Goal: Transaction & Acquisition: Purchase product/service

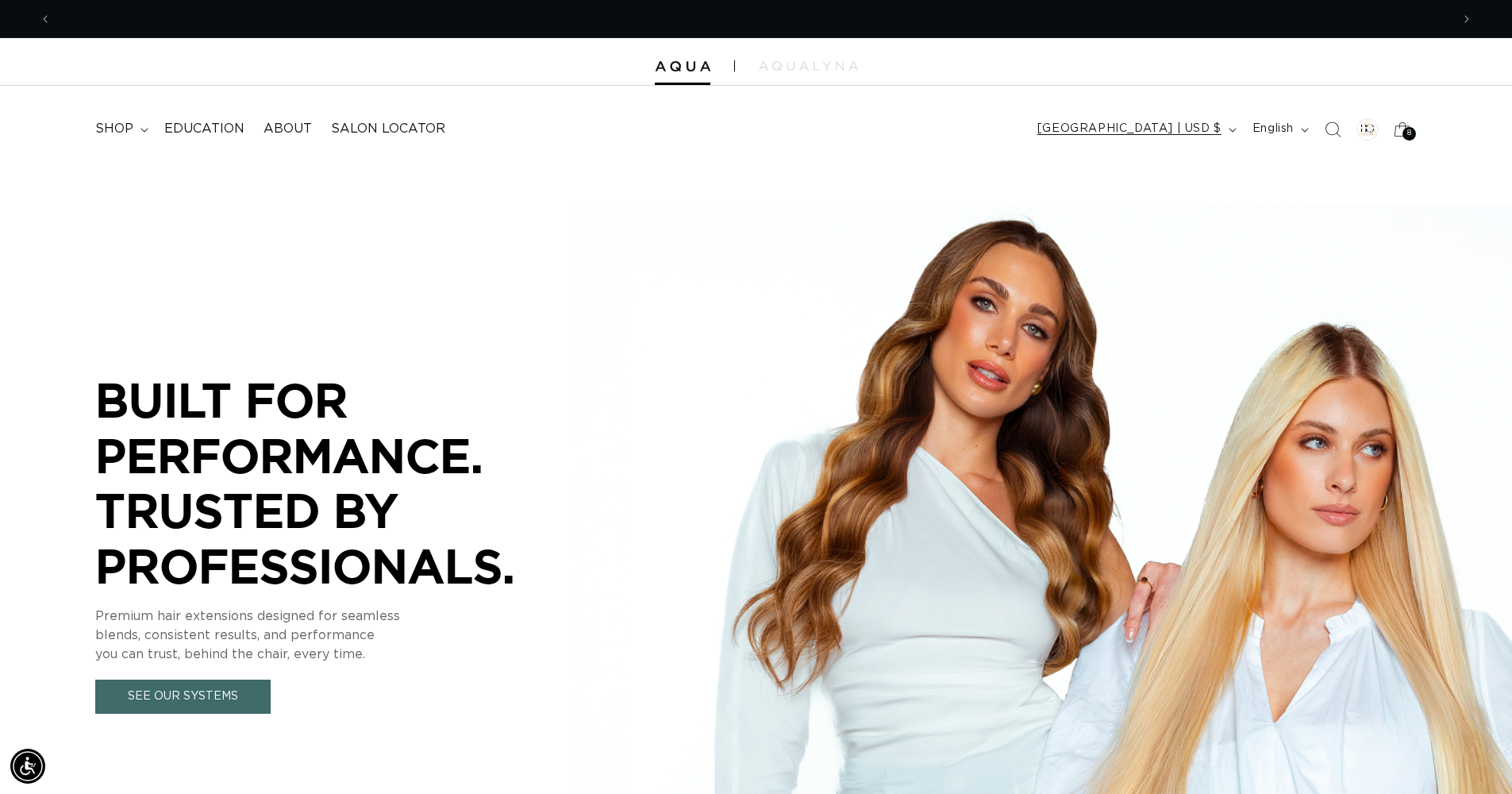
scroll to position [0, 1400]
click at [1201, 98] on header "FEATURED Last Chance SHOP BY SYSTEM Q Weft Hand Tied Weft Machine Weft Tape In …" at bounding box center [756, 124] width 1512 height 77
click at [1201, 133] on span "[GEOGRAPHIC_DATA] | USD $" at bounding box center [1130, 129] width 184 height 16
click at [1201, 129] on span "[GEOGRAPHIC_DATA] | USD $" at bounding box center [1130, 129] width 184 height 16
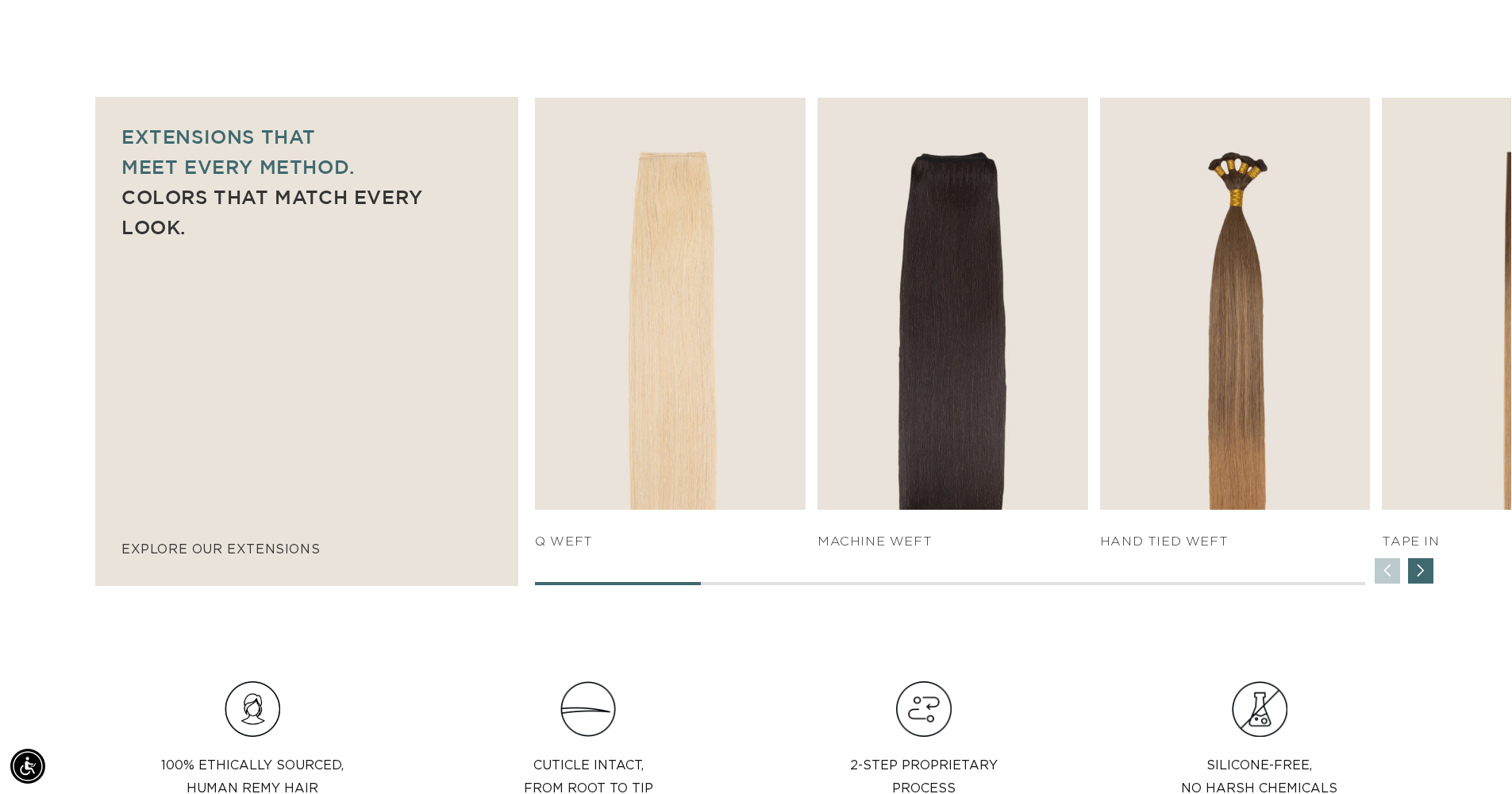
click at [1411, 566] on div "Next slide" at bounding box center [1421, 571] width 25 height 25
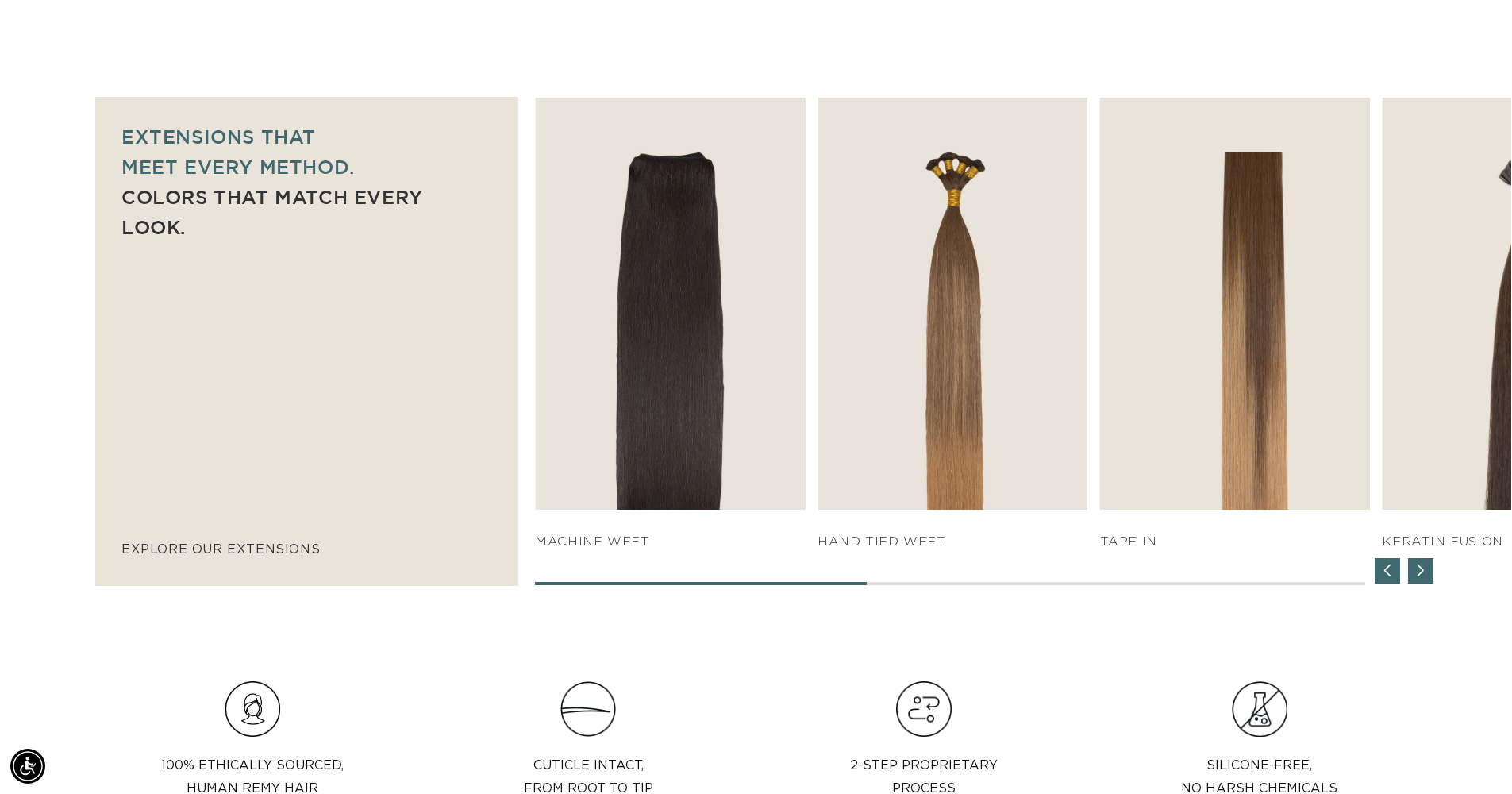
click at [1415, 567] on div "Next slide" at bounding box center [1421, 571] width 25 height 25
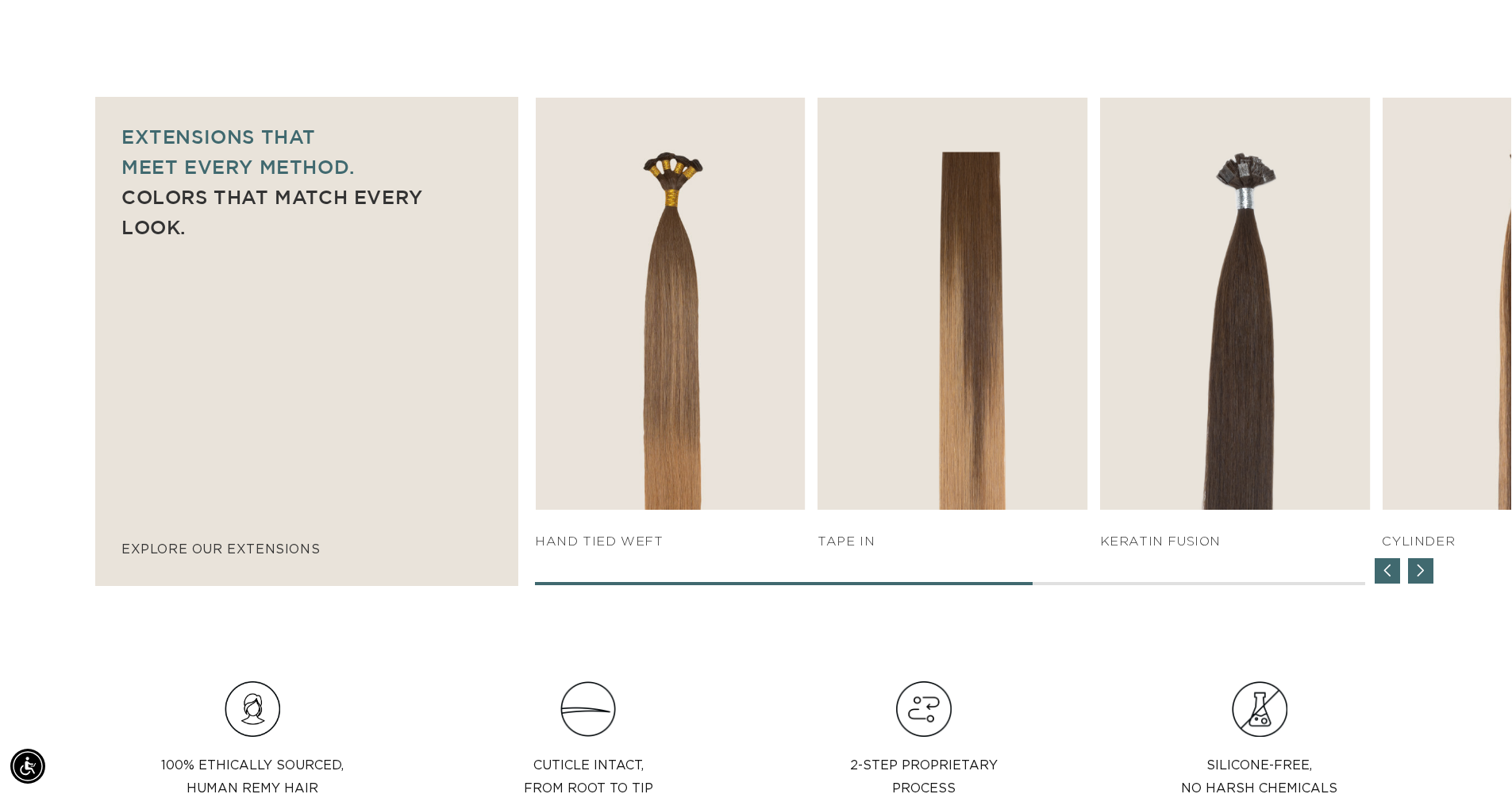
click at [1428, 563] on div "Next slide" at bounding box center [1421, 571] width 25 height 25
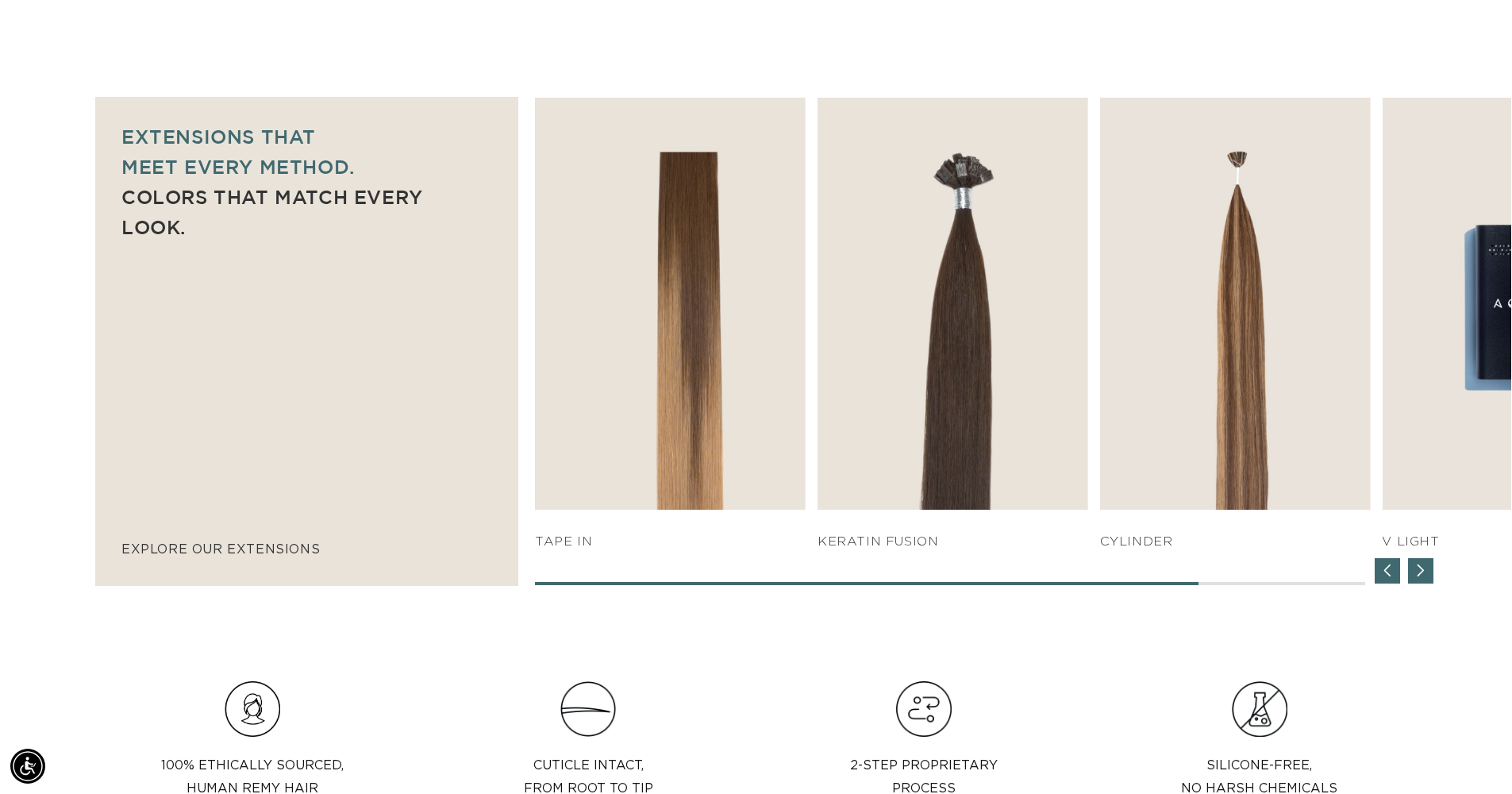
click at [1428, 563] on div "Next slide" at bounding box center [1421, 571] width 25 height 25
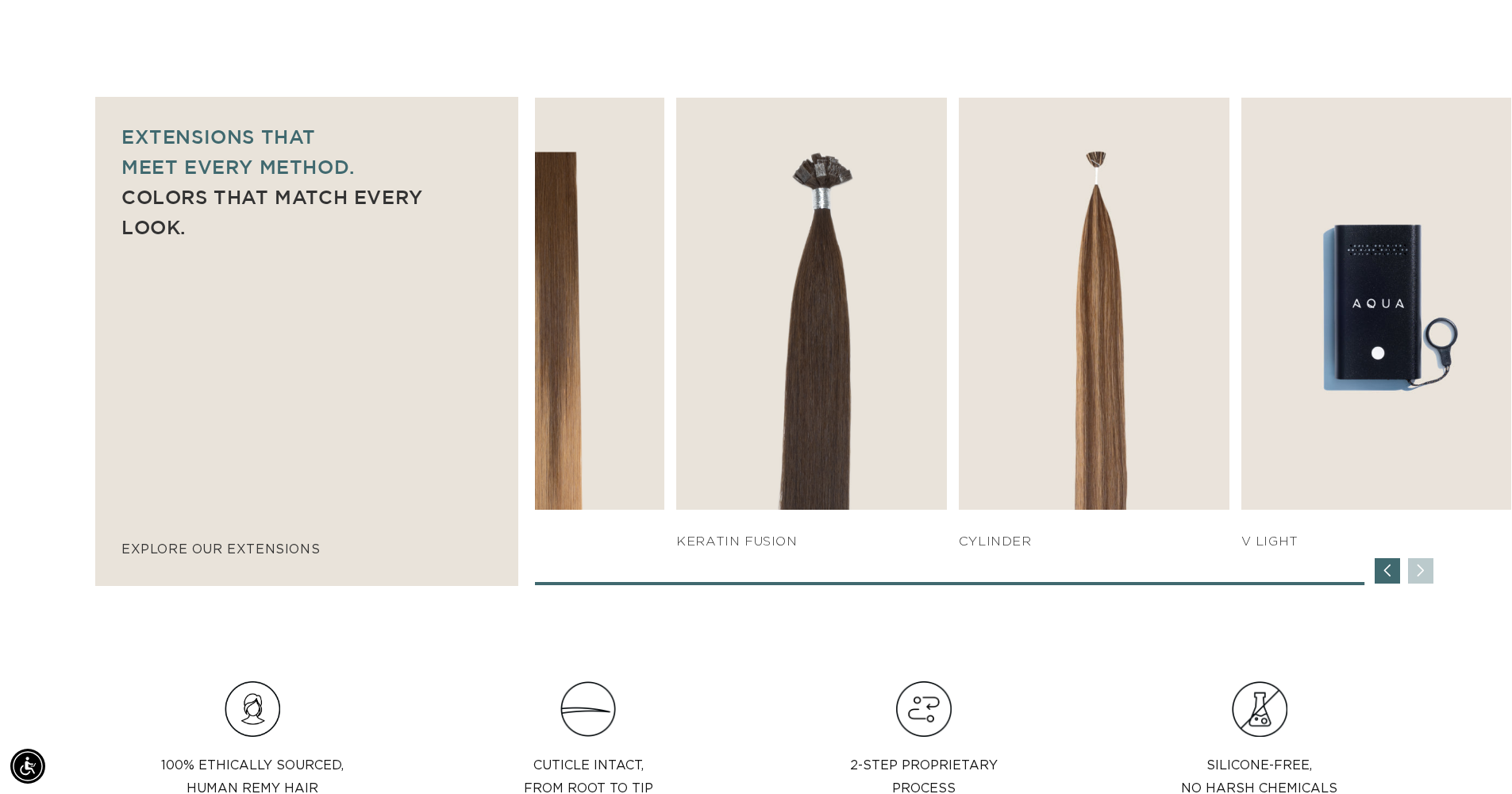
scroll to position [0, 2799]
click at [1428, 563] on div "SHOP NOW q weft SHOP NOW Machine Weft SHOP NOW" at bounding box center [1023, 342] width 976 height 487
click at [1382, 565] on div "Previous slide" at bounding box center [1387, 571] width 25 height 25
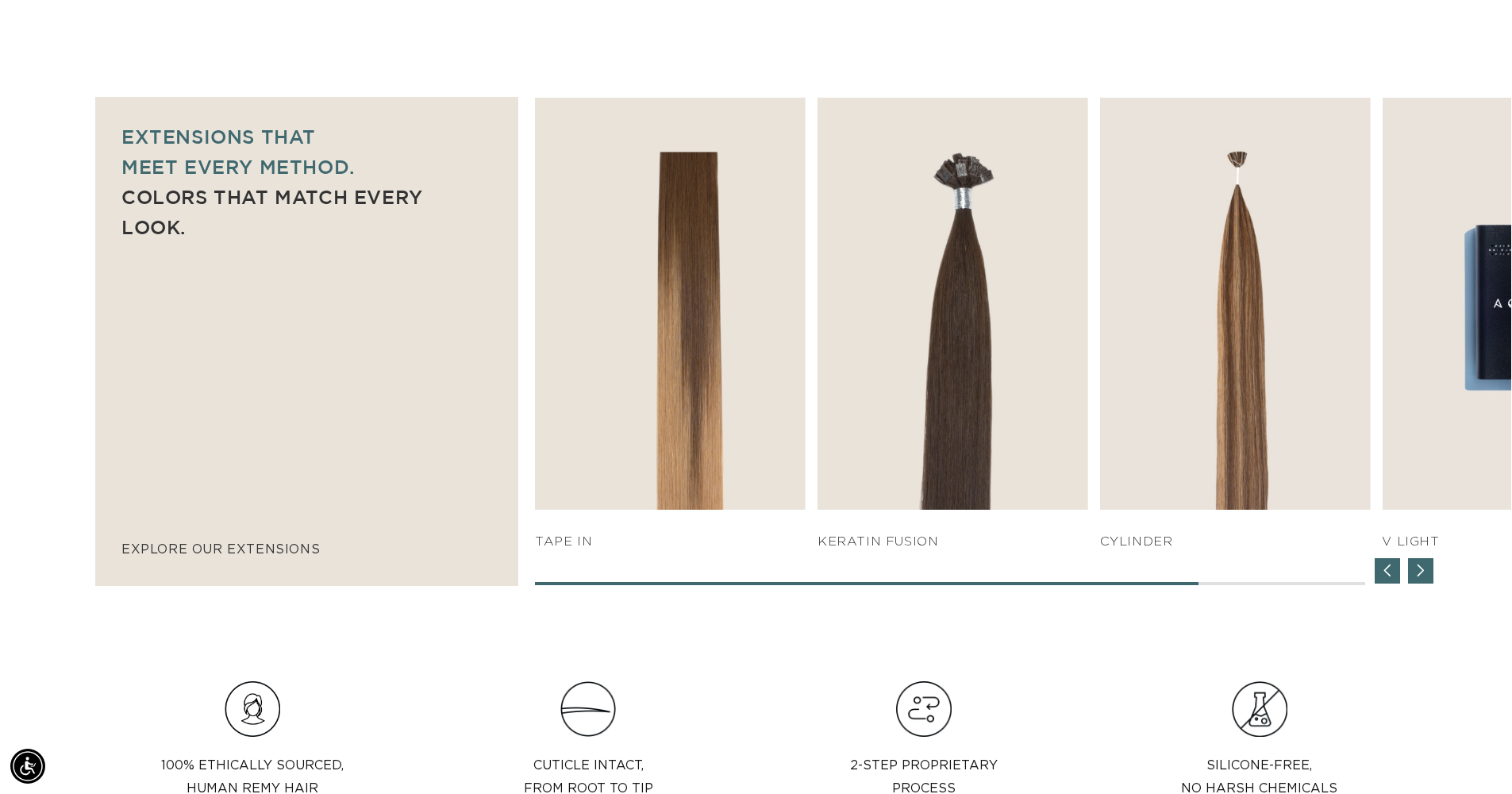
click at [1382, 565] on div "Previous slide" at bounding box center [1387, 571] width 25 height 25
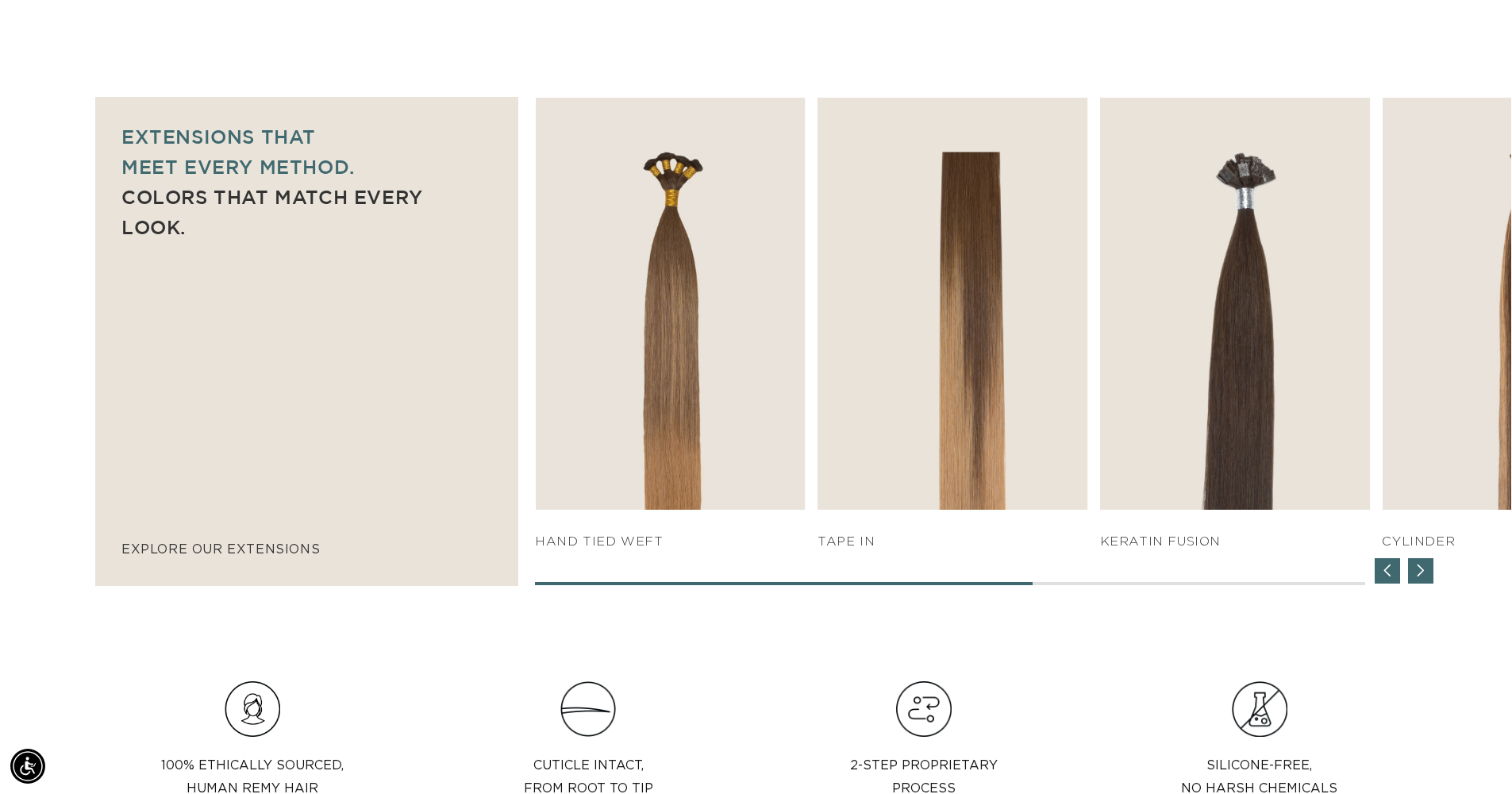
scroll to position [0, 0]
click at [1382, 565] on div "Previous slide" at bounding box center [1387, 571] width 25 height 25
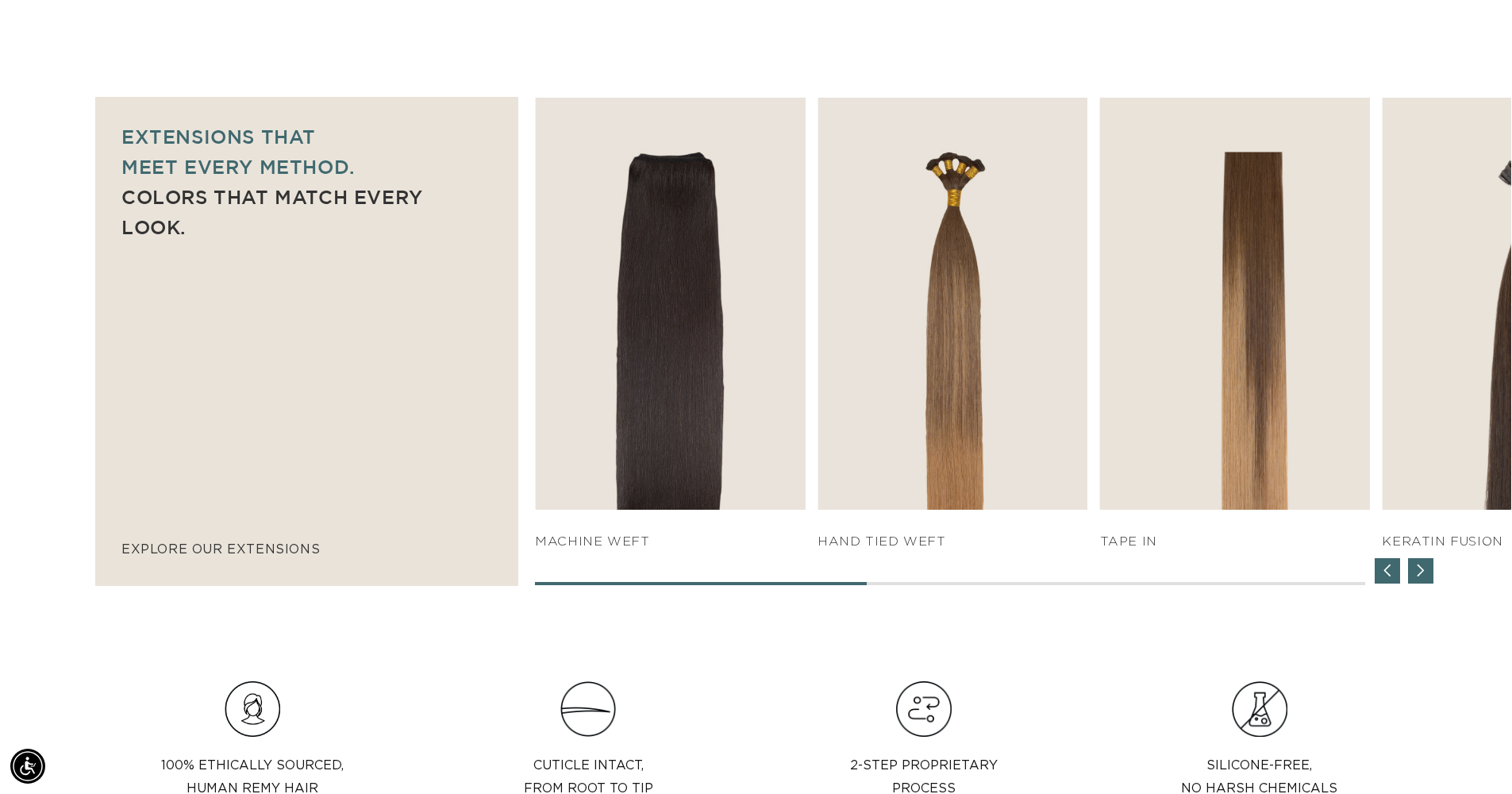
click at [1385, 563] on div "Previous slide" at bounding box center [1387, 571] width 25 height 25
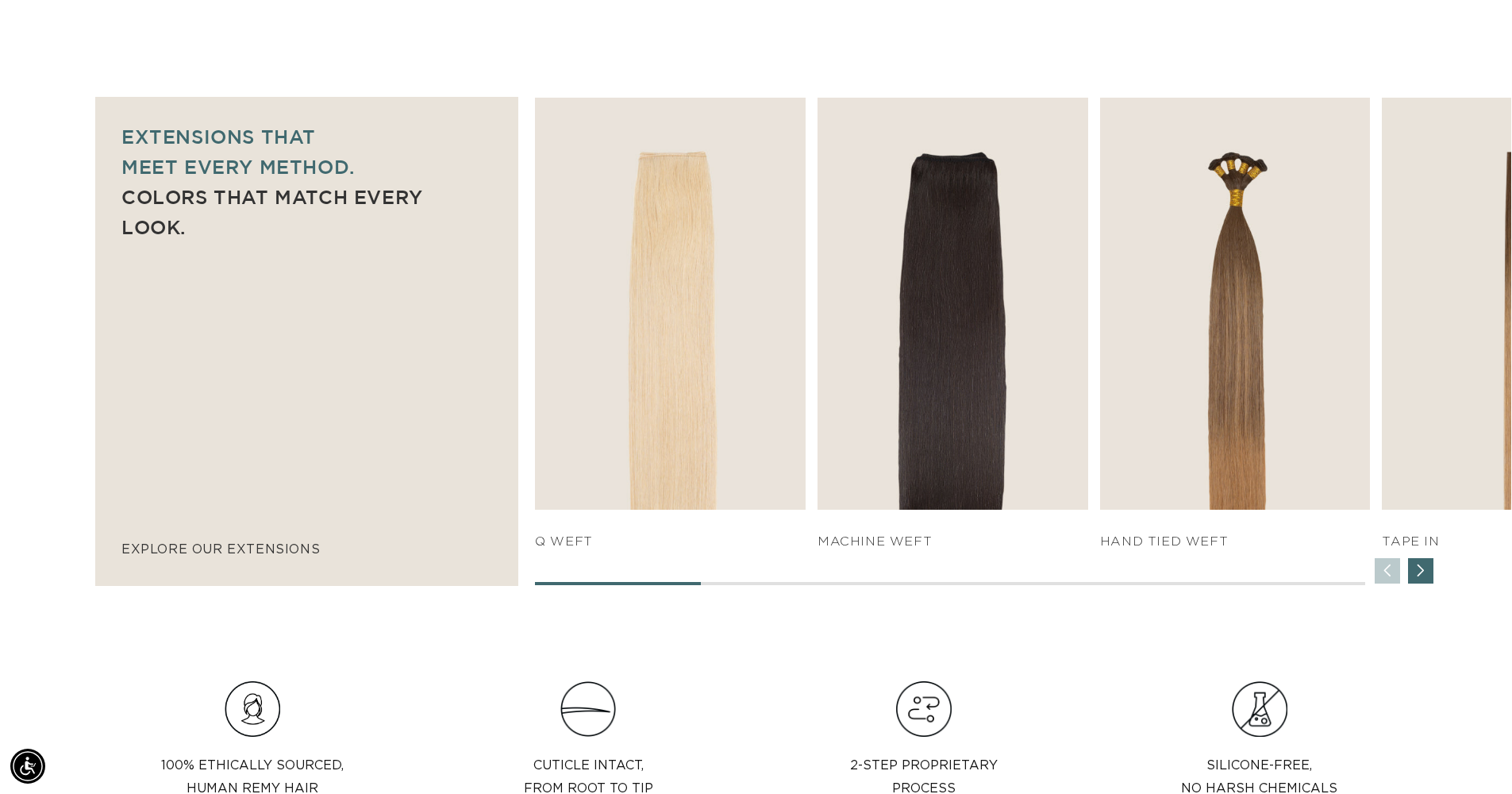
scroll to position [0, 1400]
click at [1386, 571] on div "SHOP NOW q weft SHOP NOW Machine Weft SHOP NOW" at bounding box center [1023, 342] width 976 height 487
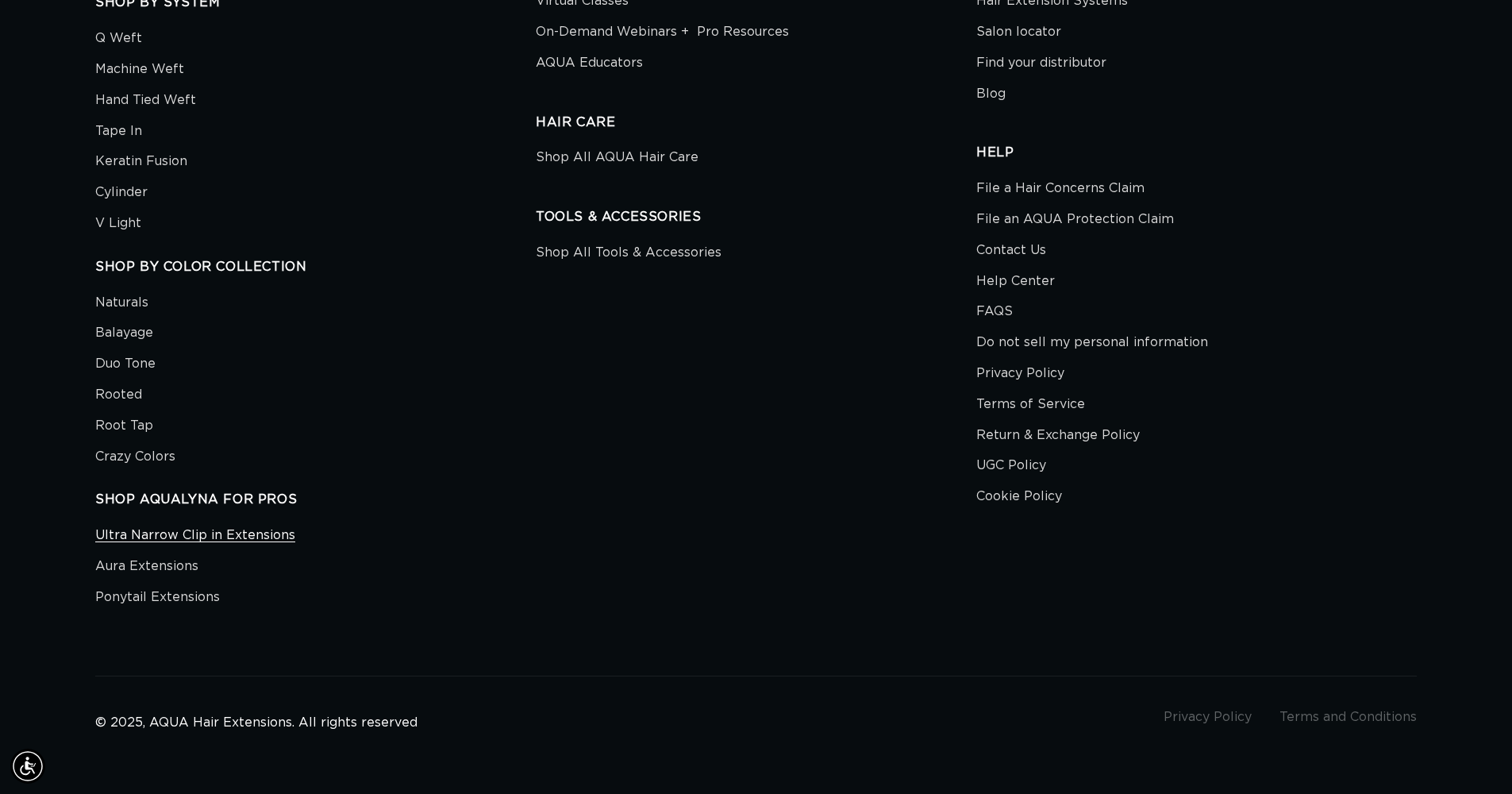
scroll to position [0, 0]
click at [261, 524] on link "Ultra Narrow Clip in Extensions" at bounding box center [195, 537] width 200 height 27
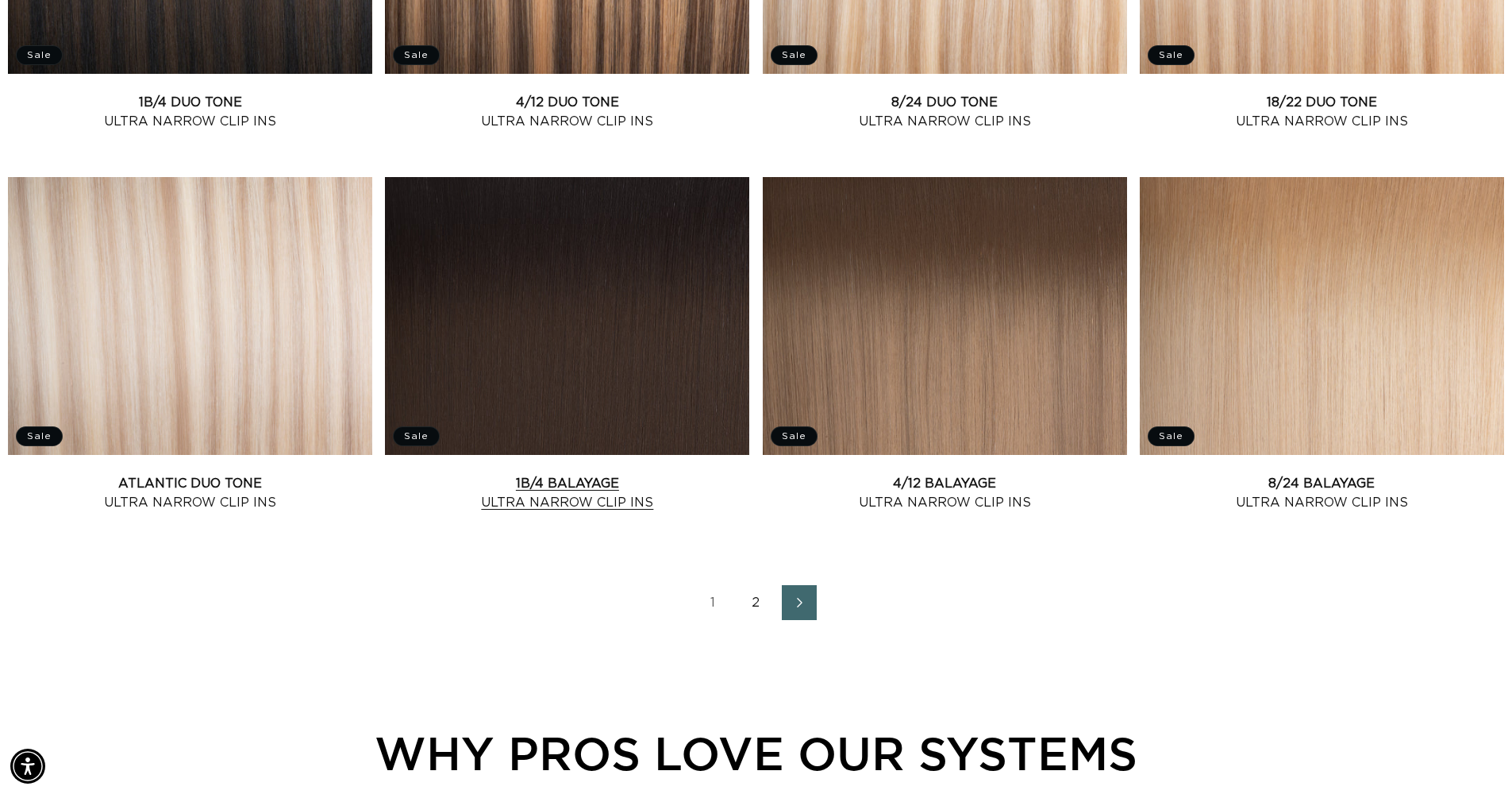
scroll to position [2026, 0]
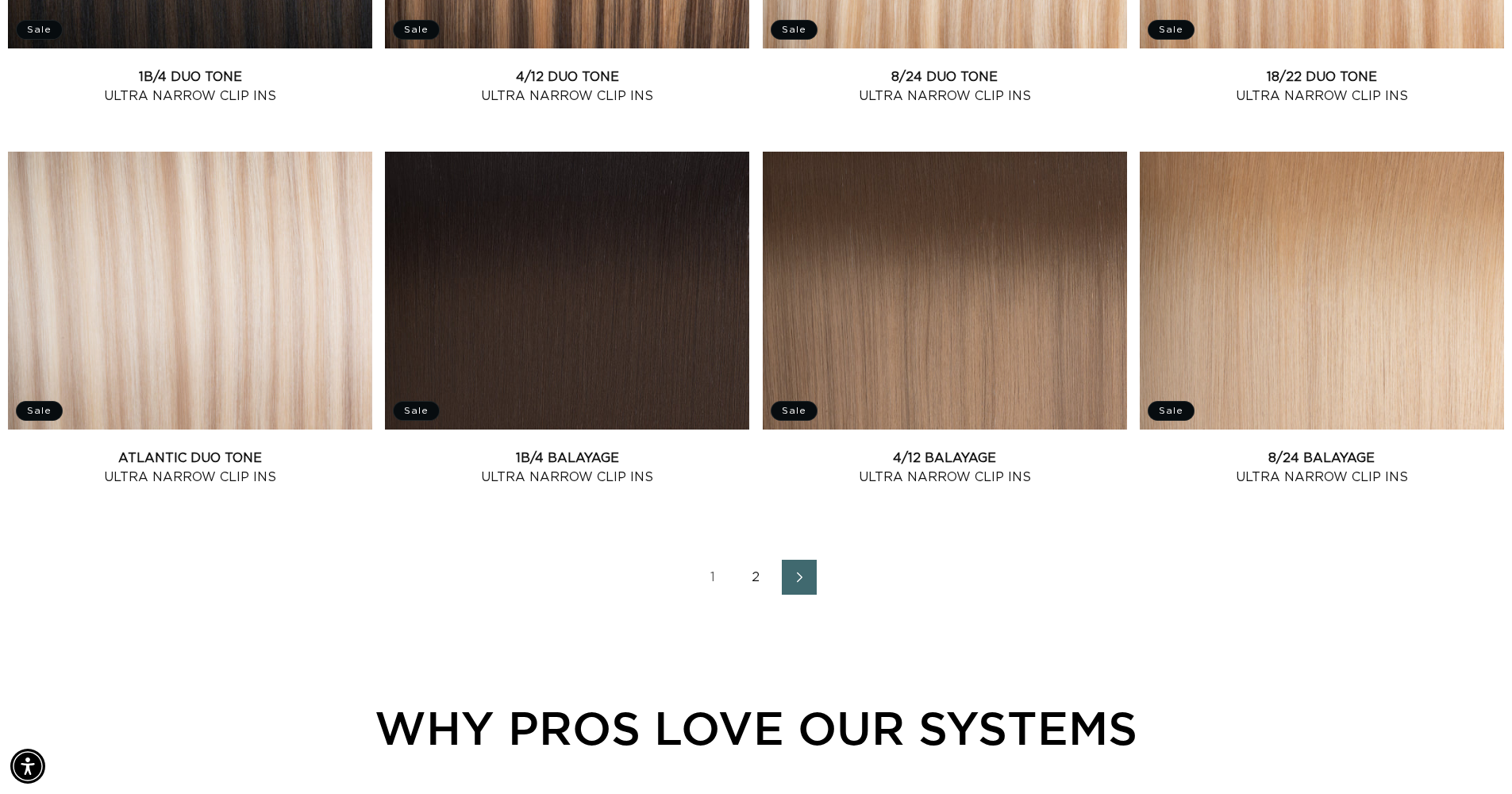
click at [807, 571] on icon "Next page" at bounding box center [800, 577] width 20 height 11
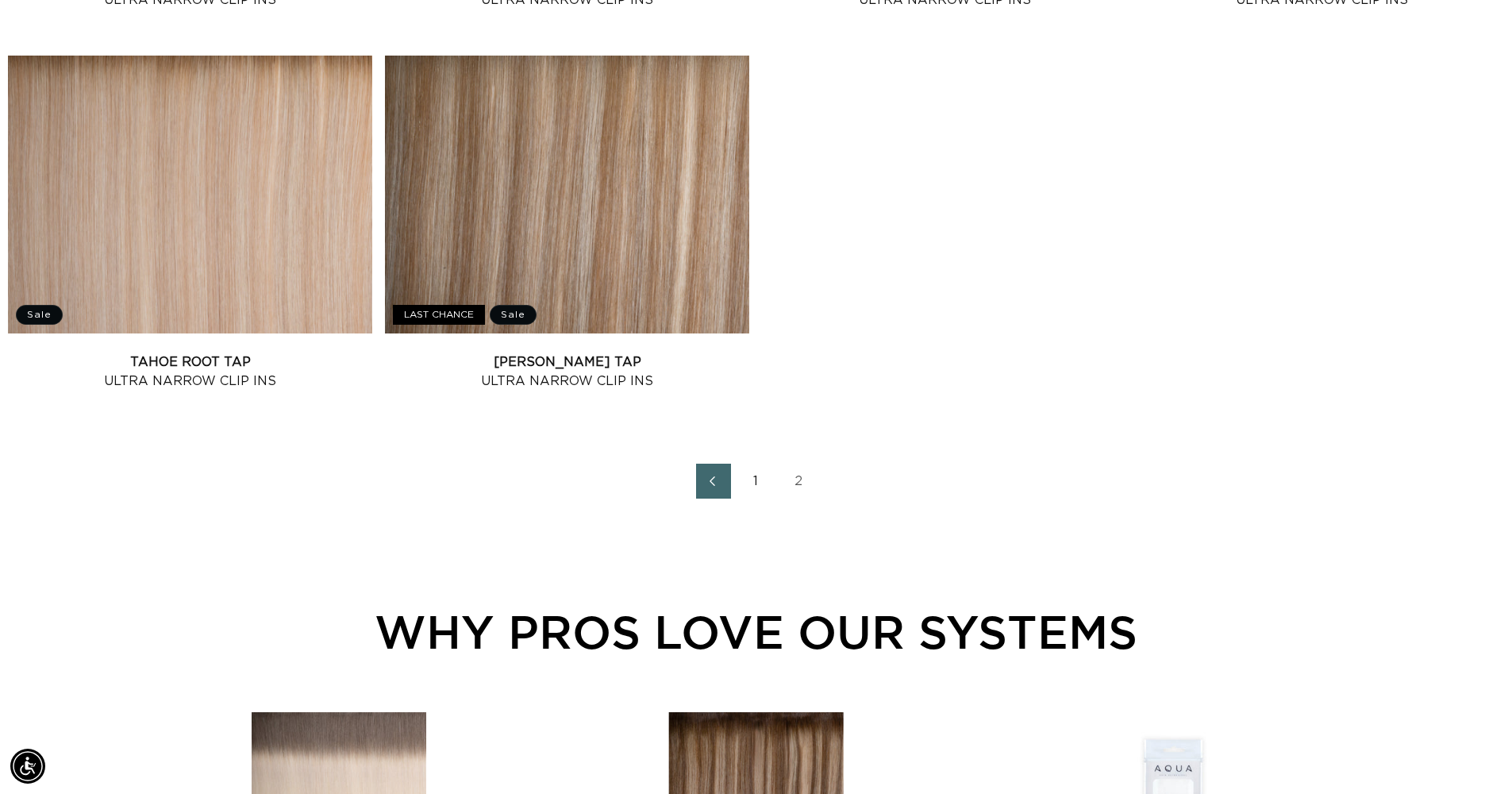
scroll to position [1163, 0]
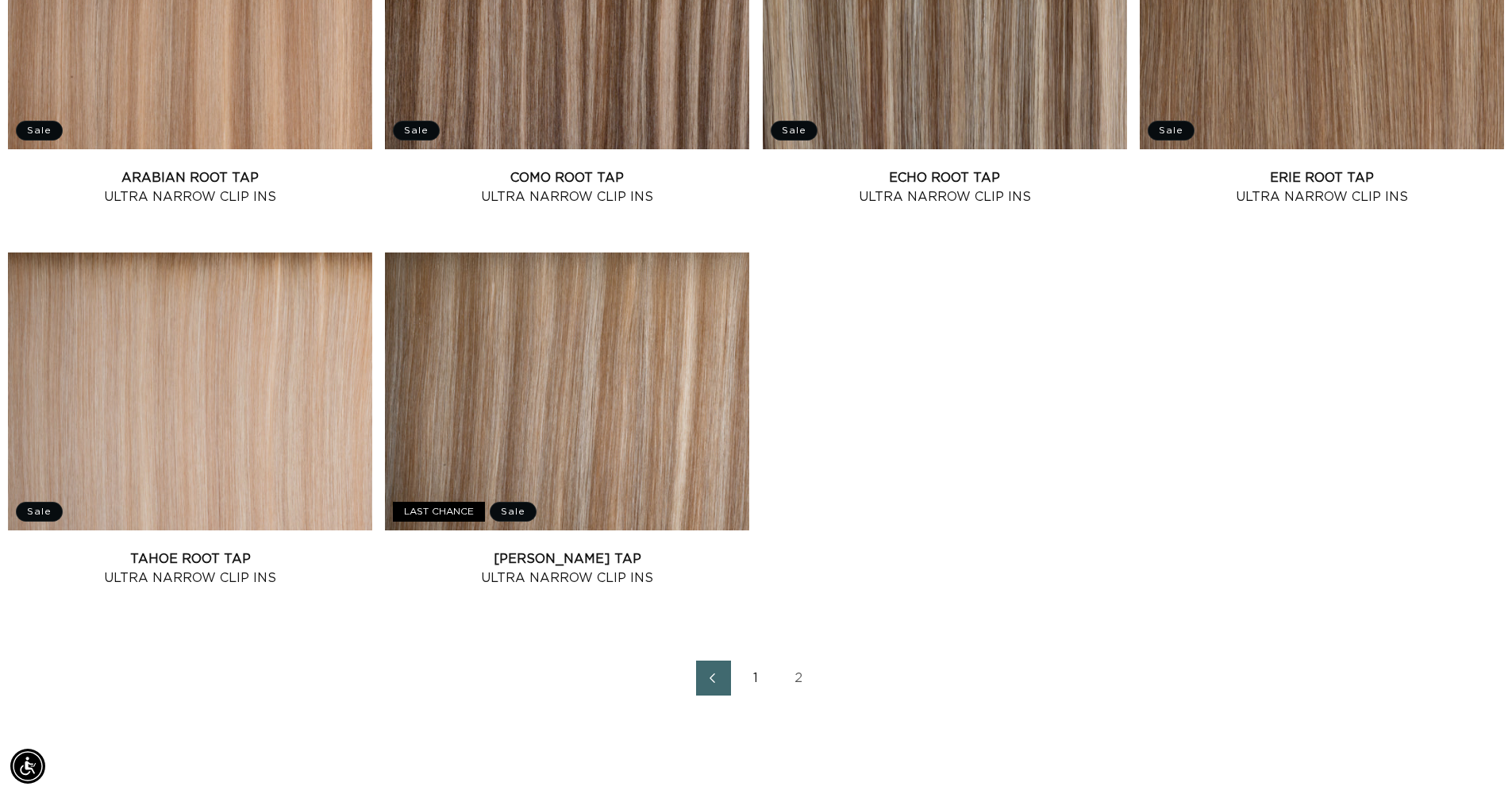
click at [752, 686] on link "1" at bounding box center [756, 677] width 35 height 35
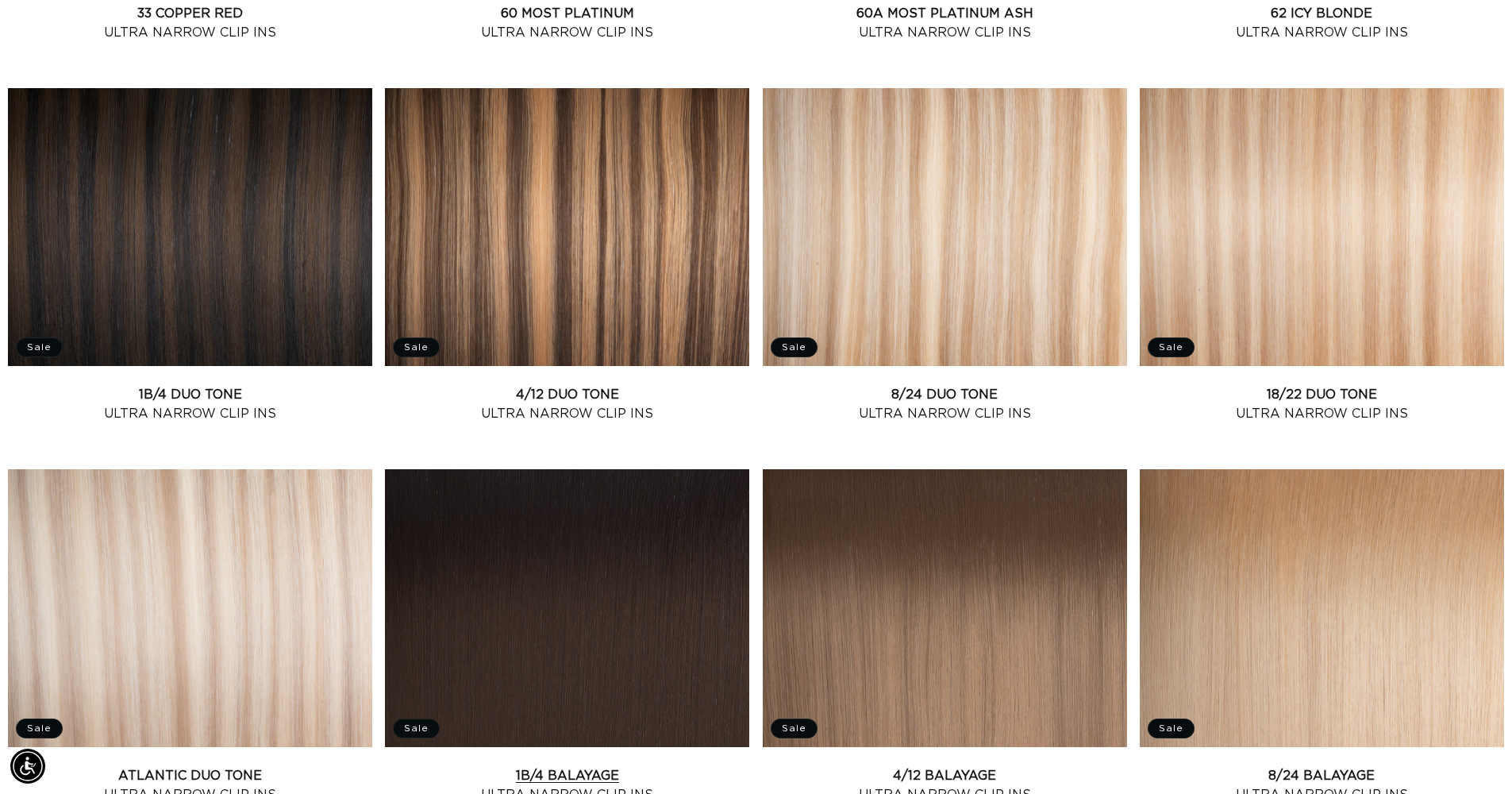
scroll to position [1733, 0]
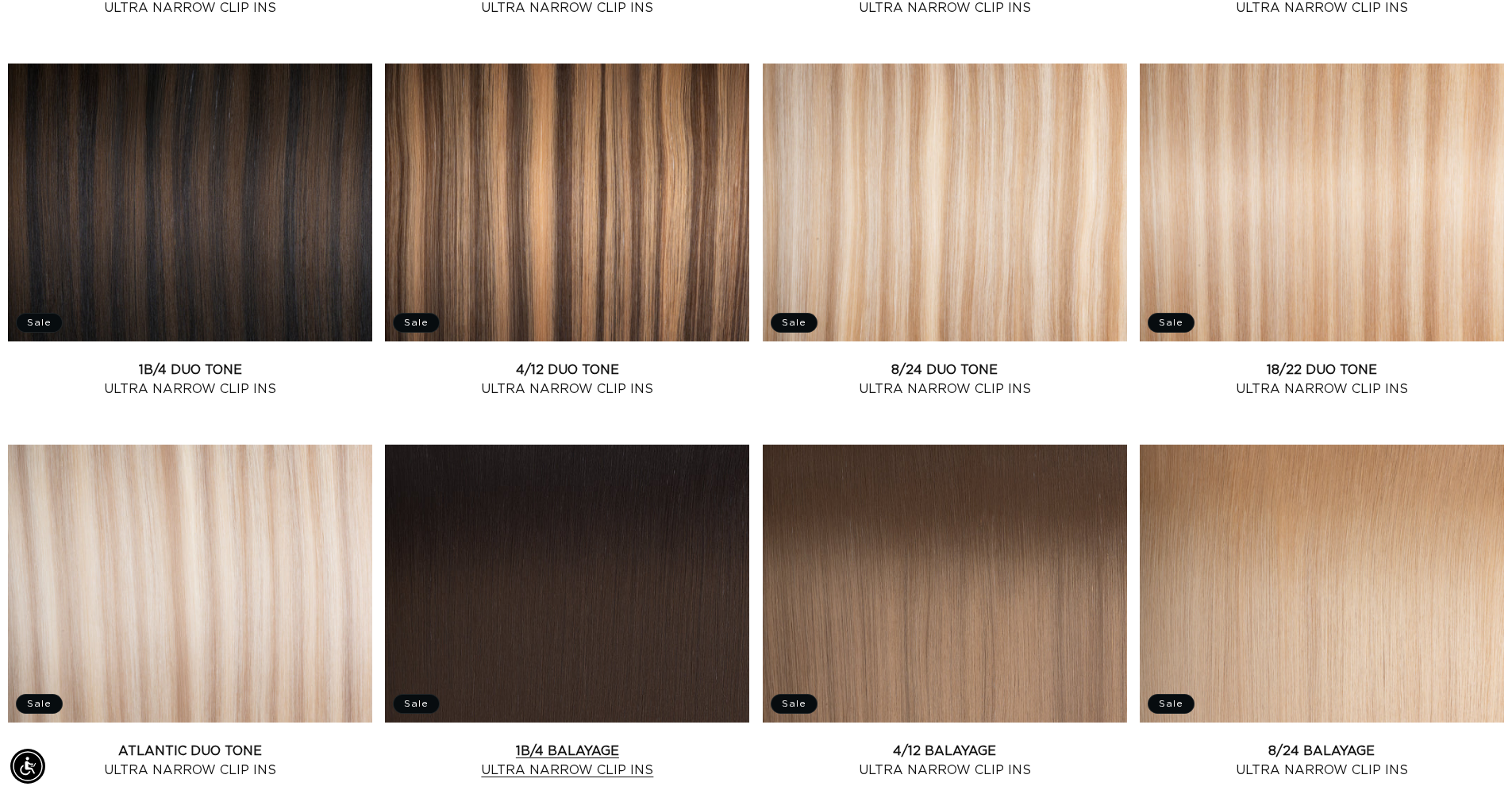
click at [657, 742] on link "1B/4 Balayage Ultra Narrow Clip Ins" at bounding box center [566, 761] width 364 height 38
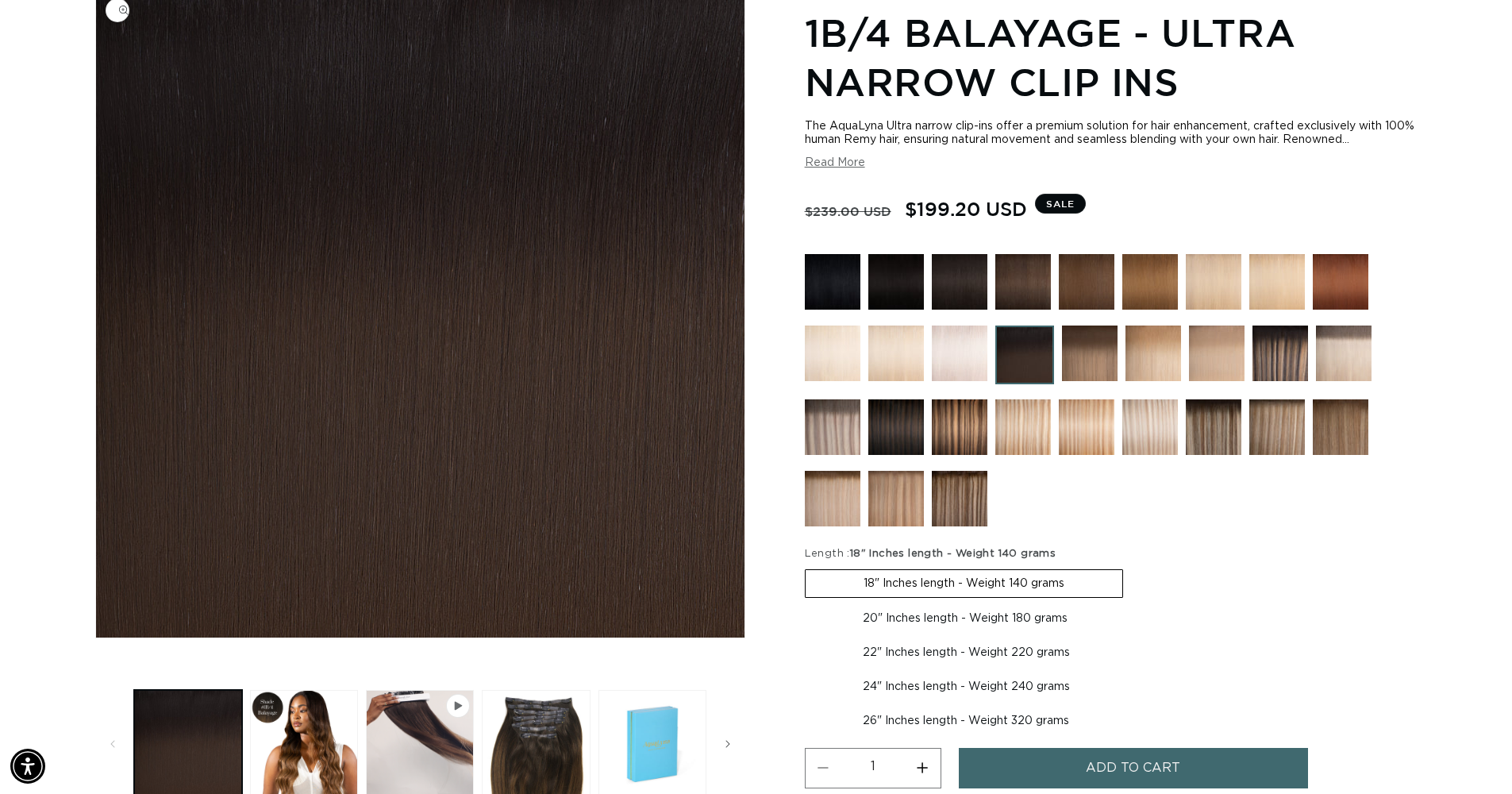
scroll to position [0, 1400]
click at [942, 646] on label "22" Inches length - Weight 220 grams Variant sold out or unavailable" at bounding box center [967, 652] width 323 height 27
click at [1134, 602] on input "22" Inches length - Weight 220 grams Variant sold out or unavailable" at bounding box center [1134, 602] width 1 height 1
radio input "true"
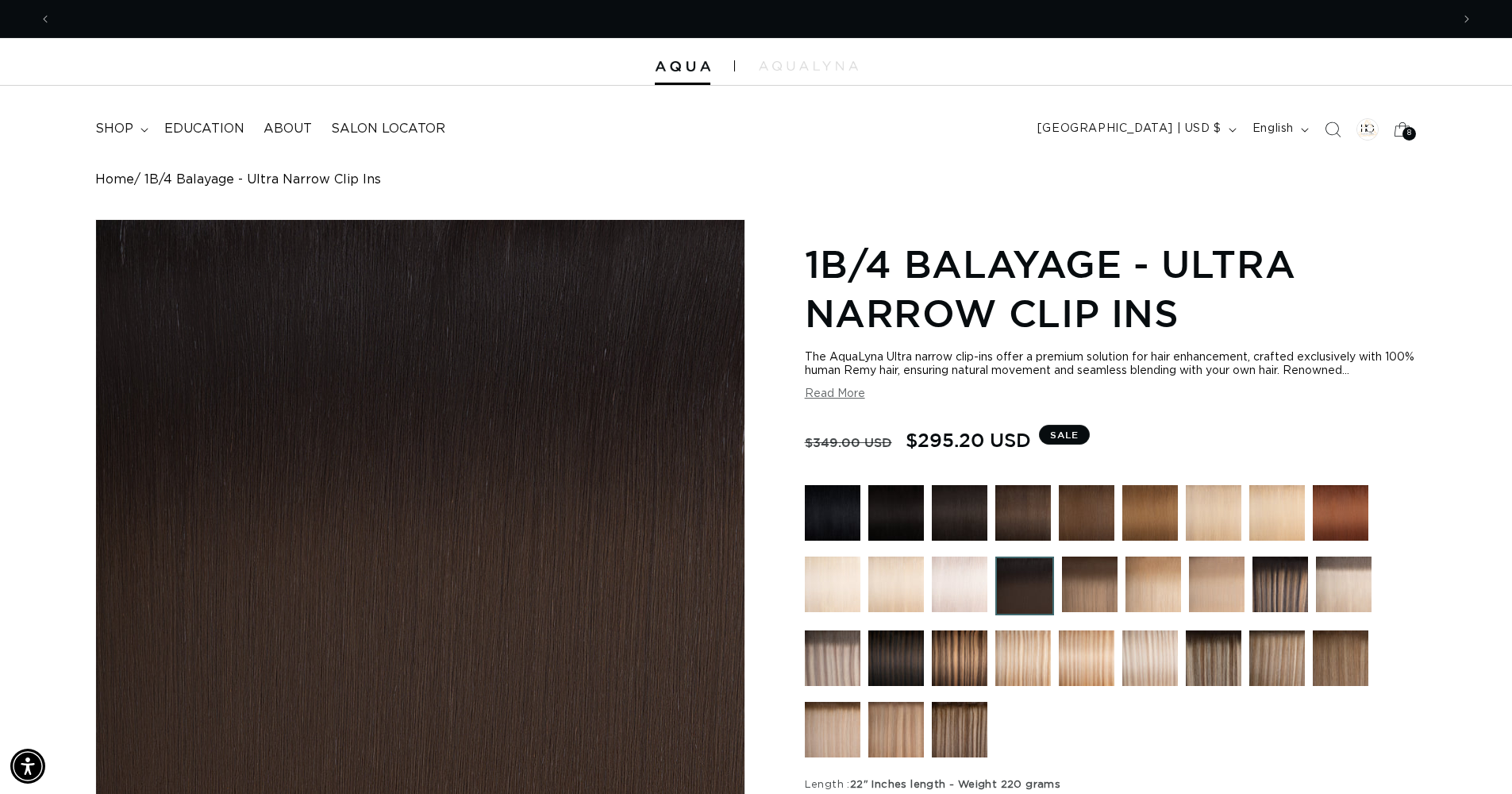
scroll to position [0, 2799]
